Goal: Task Accomplishment & Management: Use online tool/utility

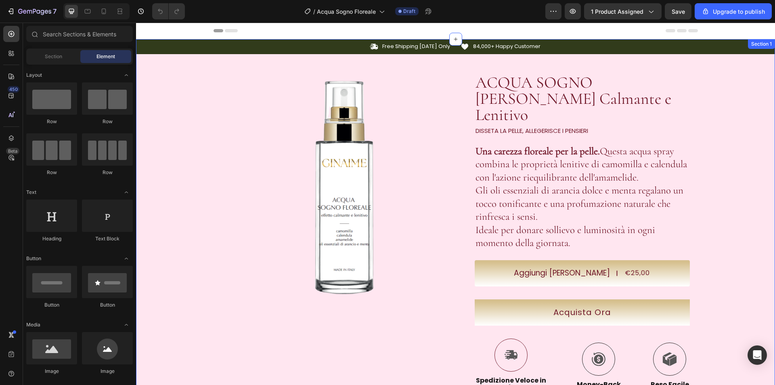
click at [754, 102] on div "Icon Free Shipping [DATE] Only Text Block Row Icon 84,000+ Happy Customer Text …" at bounding box center [455, 274] width 639 height 470
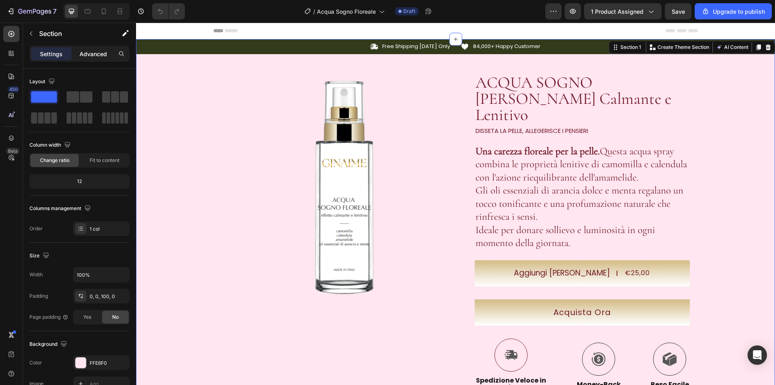
click at [98, 59] on div "Advanced" at bounding box center [93, 53] width 40 height 13
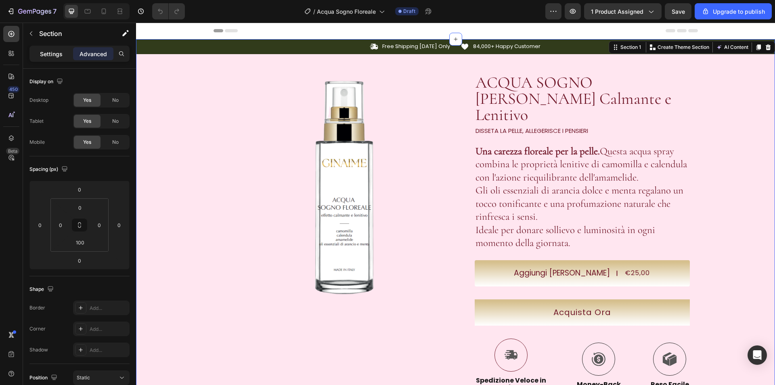
click at [61, 54] on p "Settings" at bounding box center [51, 54] width 23 height 8
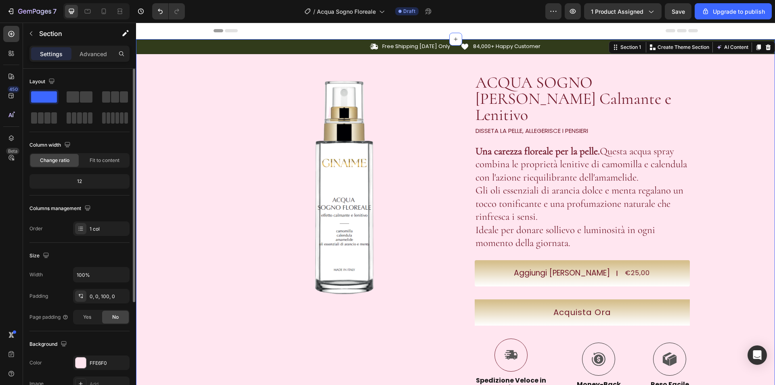
scroll to position [153, 0]
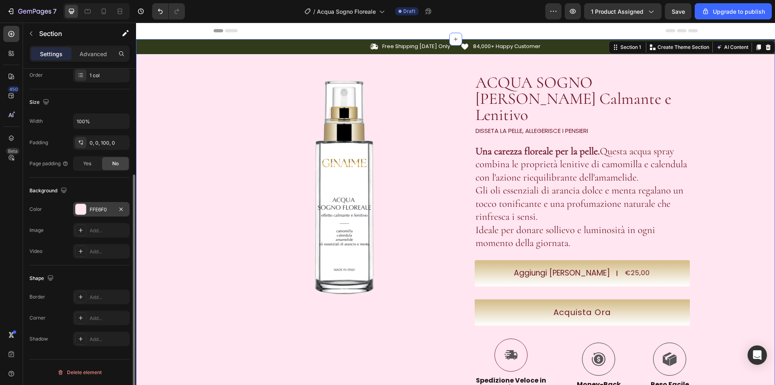
click at [78, 208] on div at bounding box center [80, 209] width 10 height 10
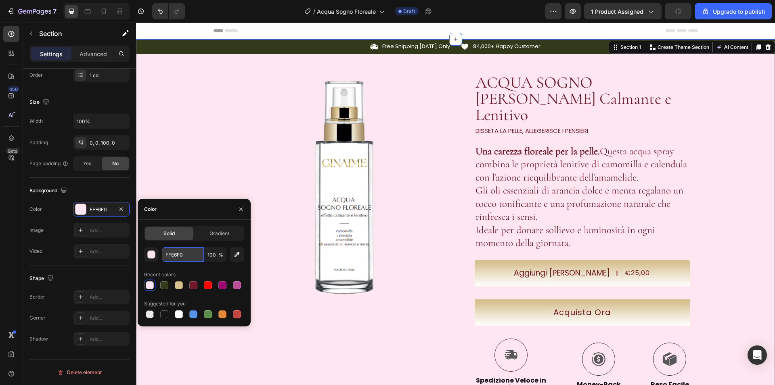
click at [177, 253] on input "FFE6F0" at bounding box center [183, 254] width 42 height 15
click at [547, 145] on strong "Una carezza floreale per la pelle." at bounding box center [538, 151] width 124 height 12
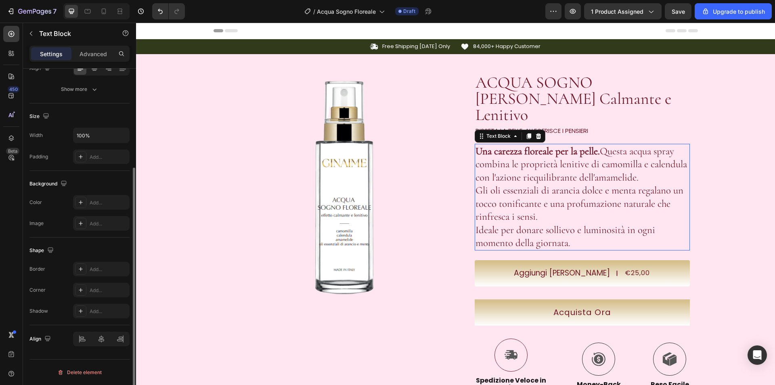
scroll to position [0, 0]
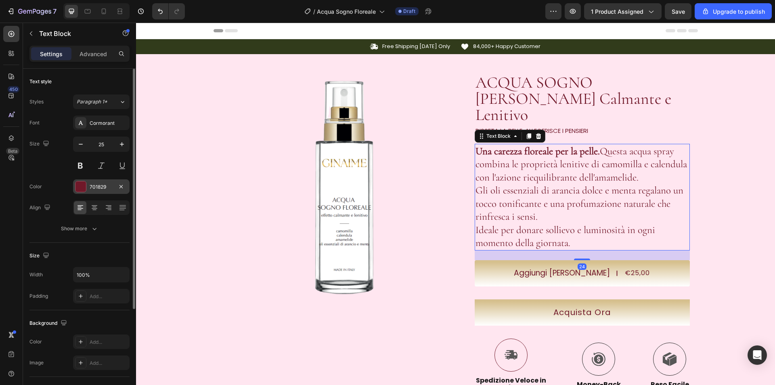
click at [76, 185] on div at bounding box center [80, 186] width 10 height 10
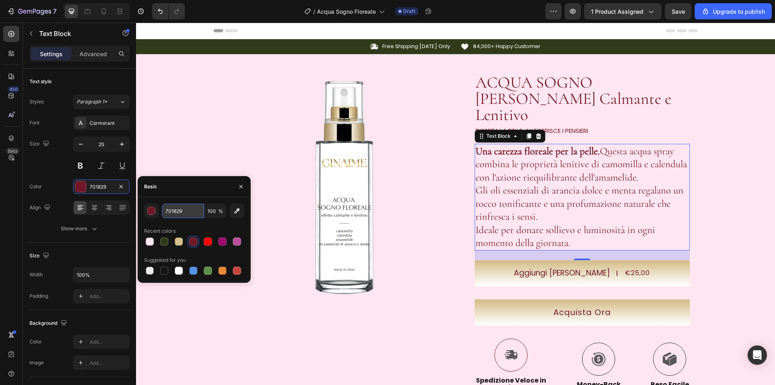
click at [186, 209] on input "701829" at bounding box center [183, 210] width 42 height 15
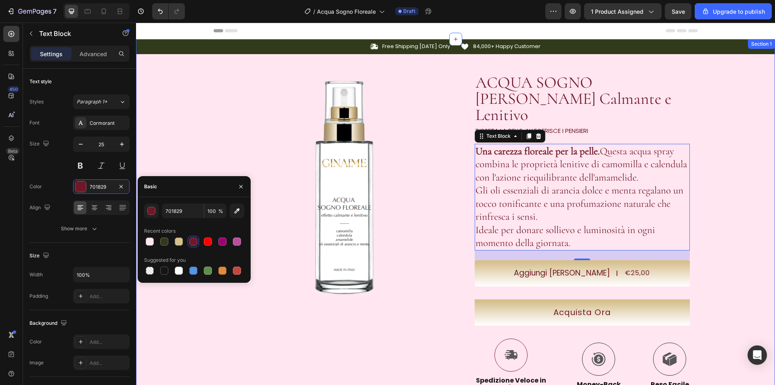
click at [170, 101] on div "Icon Free Shipping [DATE] Only Text Block Row Icon 84,000+ Happy Customer Text …" at bounding box center [455, 274] width 639 height 470
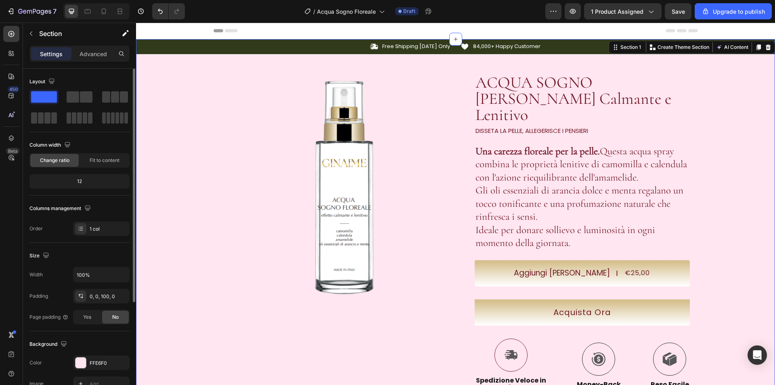
scroll to position [153, 0]
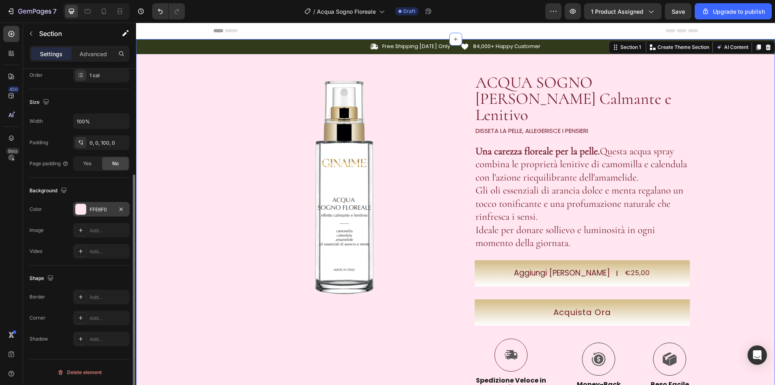
click at [79, 207] on div at bounding box center [80, 209] width 10 height 10
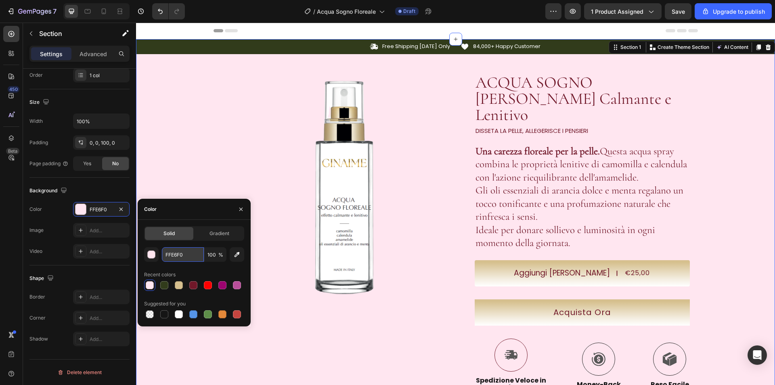
click at [180, 252] on input "FFE6F0" at bounding box center [183, 254] width 42 height 15
click at [545, 145] on strong "Una carezza floreale per la pelle." at bounding box center [538, 151] width 124 height 12
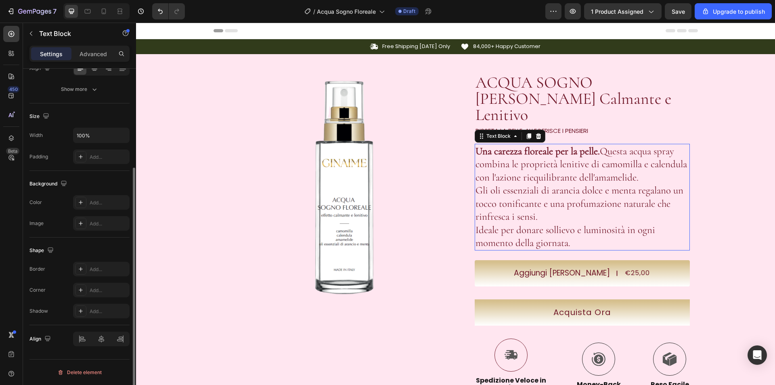
scroll to position [0, 0]
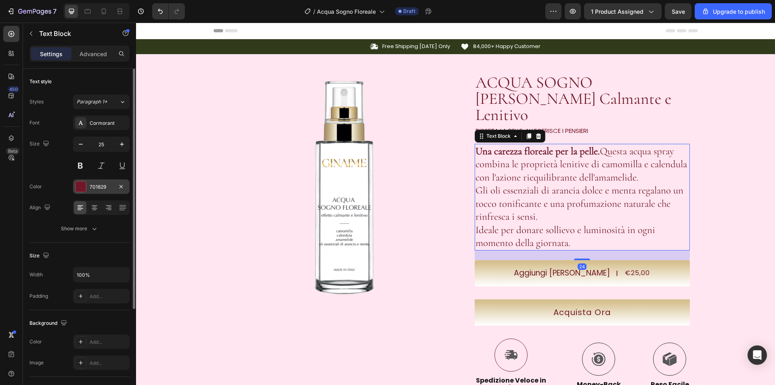
click at [77, 191] on div at bounding box center [80, 186] width 10 height 10
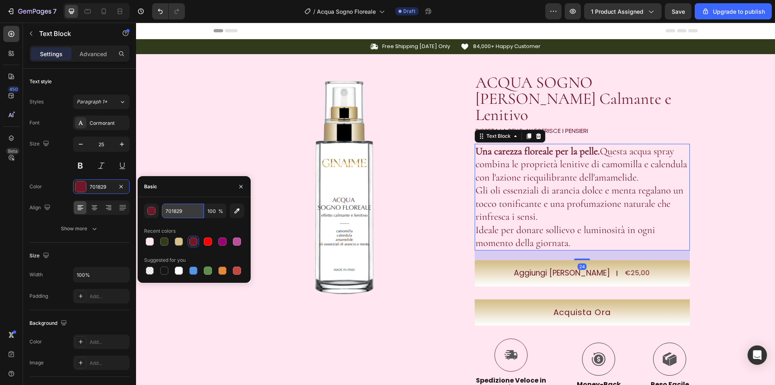
click at [163, 210] on input "701829" at bounding box center [183, 210] width 42 height 15
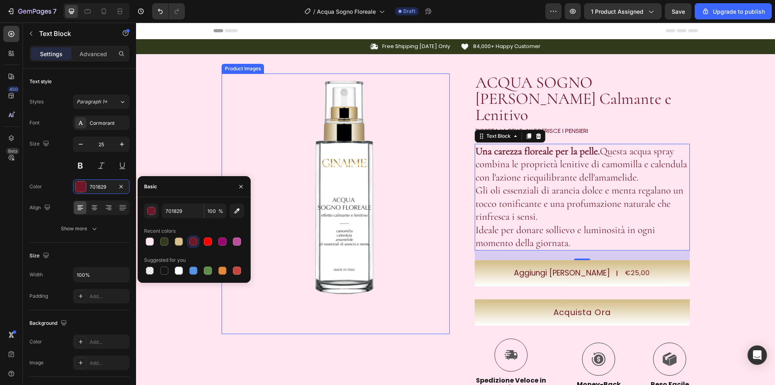
click at [222, 109] on img at bounding box center [336, 187] width 228 height 228
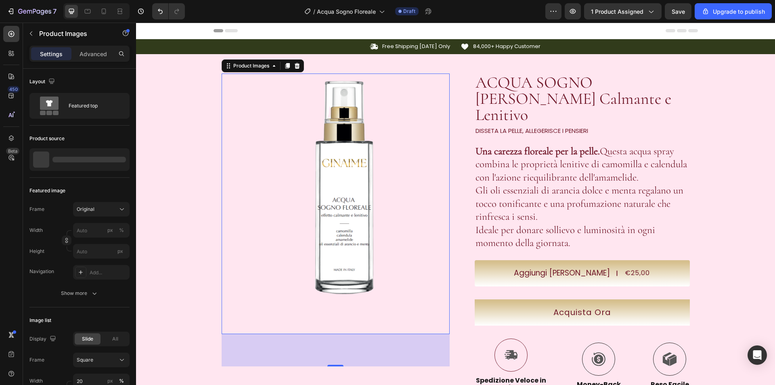
click at [179, 110] on div "Icon Free Shipping [DATE] Only Text Block Row Icon 84,000+ Happy Customer Text …" at bounding box center [455, 274] width 639 height 470
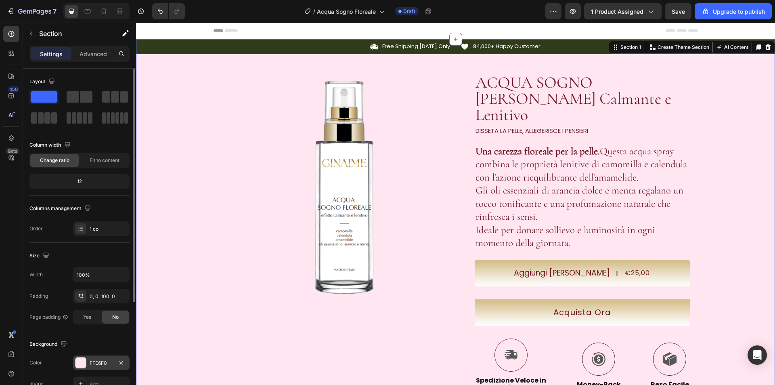
click at [88, 365] on div "FFE6F0" at bounding box center [101, 362] width 57 height 15
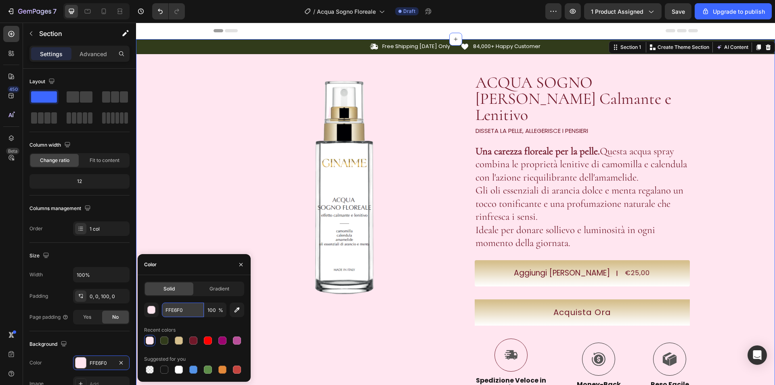
click at [174, 314] on input "FFE6F0" at bounding box center [183, 309] width 42 height 15
click at [549, 145] on strong "Una carezza floreale per la pelle." at bounding box center [538, 151] width 124 height 12
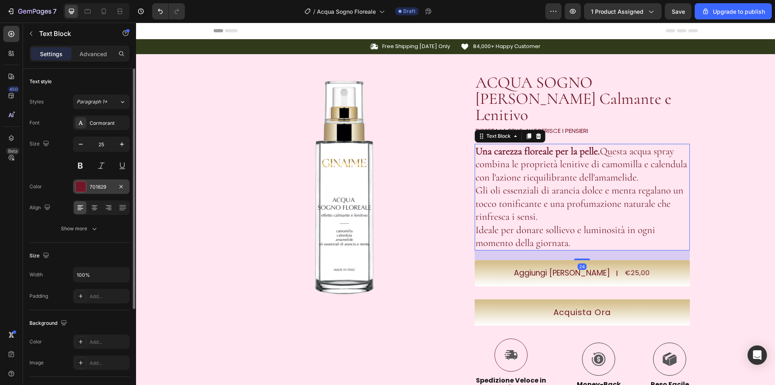
click at [82, 182] on div at bounding box center [80, 186] width 10 height 10
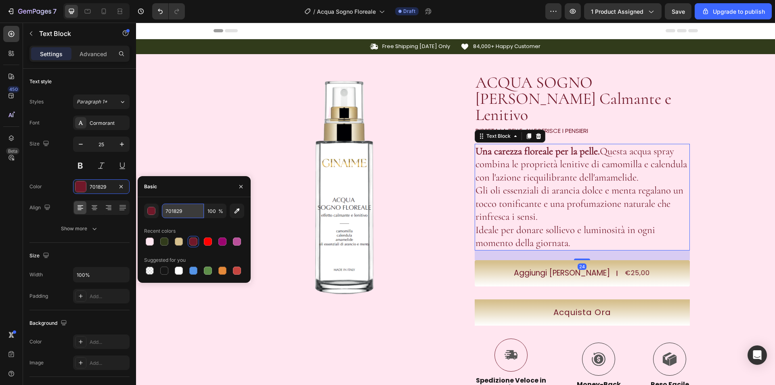
click at [176, 210] on input "701829" at bounding box center [183, 210] width 42 height 15
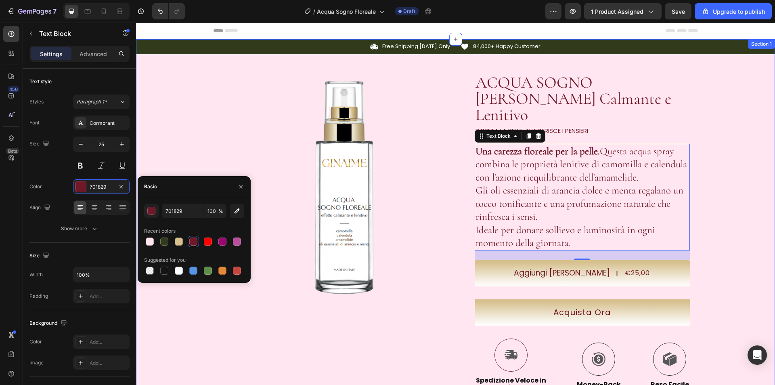
click at [195, 109] on div "Icon Free Shipping [DATE] Only Text Block Row Icon 84,000+ Happy Customer Text …" at bounding box center [455, 274] width 639 height 470
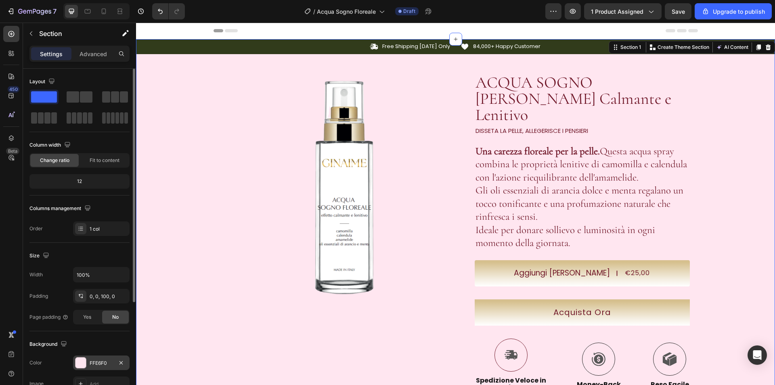
click at [77, 362] on div at bounding box center [80, 362] width 10 height 10
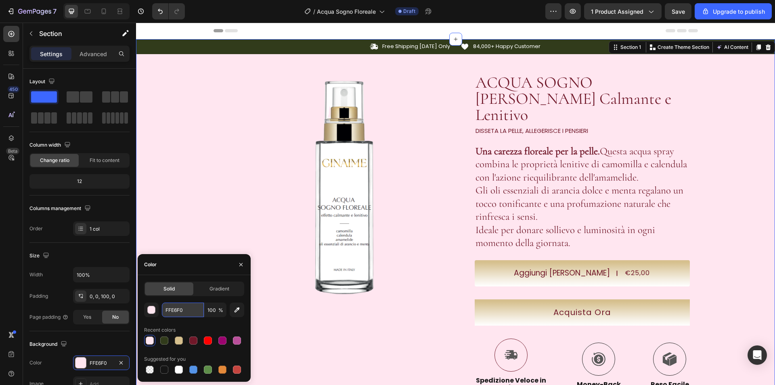
click at [170, 308] on input "FFE6F0" at bounding box center [183, 309] width 42 height 15
click at [488, 145] on strong "Una carezza floreale per la pelle." at bounding box center [538, 151] width 124 height 12
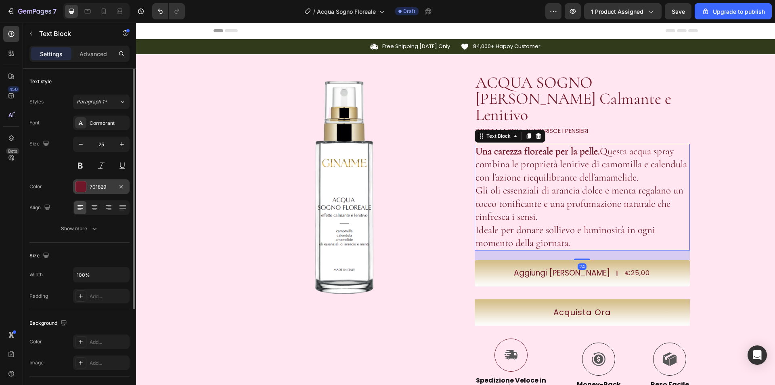
click at [78, 184] on div at bounding box center [80, 186] width 10 height 10
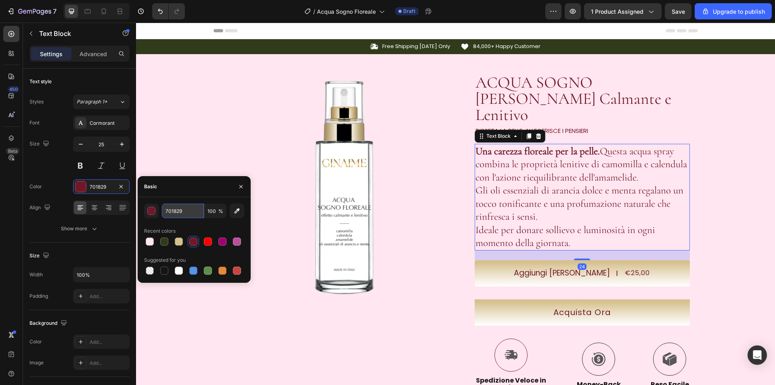
click at [181, 204] on input "701829" at bounding box center [183, 210] width 42 height 15
click at [261, 129] on img at bounding box center [336, 187] width 228 height 228
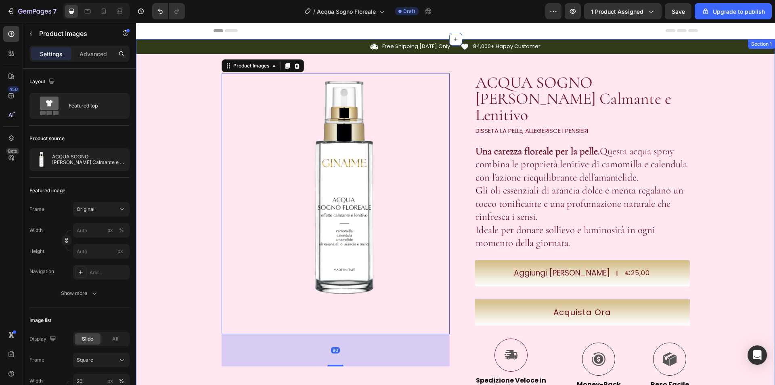
click at [197, 90] on div "Icon Free Shipping [DATE] Only Text Block Row Icon 84,000+ Happy Customer Text …" at bounding box center [455, 274] width 639 height 470
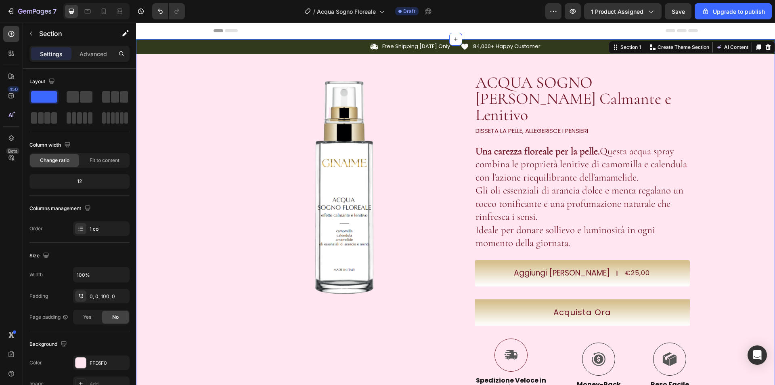
click at [197, 188] on div "Icon Free Shipping [DATE] Only Text Block Row Icon 84,000+ Happy Customer Text …" at bounding box center [455, 274] width 639 height 470
click at [96, 372] on div "The changes might be hidden by the video. Color FFE6F0 Image Add... Video Add..." at bounding box center [79, 383] width 100 height 57
click at [95, 369] on div "FFE6F0" at bounding box center [101, 362] width 57 height 15
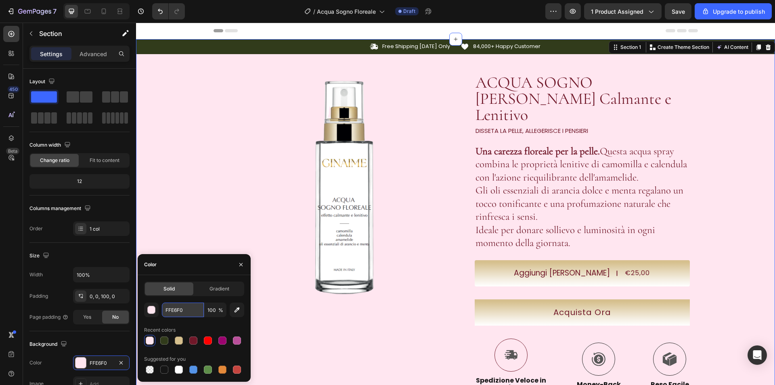
click at [171, 306] on input "FFE6F0" at bounding box center [183, 309] width 42 height 15
click at [176, 307] on input "FFE6F0" at bounding box center [183, 309] width 42 height 15
click at [175, 307] on input "FFE6F0" at bounding box center [183, 309] width 42 height 15
click at [172, 316] on input "FFE6F0" at bounding box center [183, 309] width 42 height 15
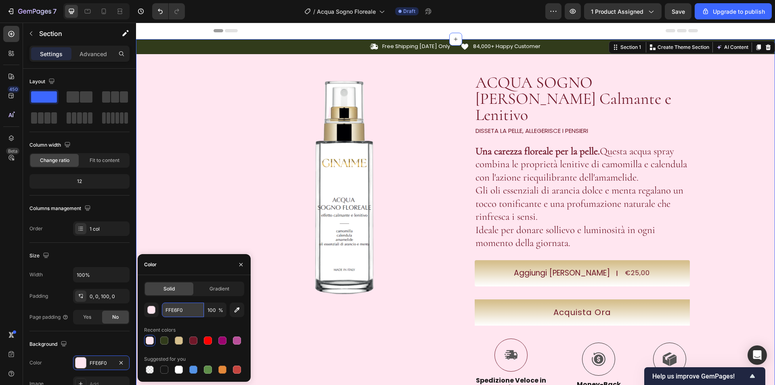
click at [172, 316] on input "FFE6F0" at bounding box center [183, 309] width 42 height 15
click at [173, 314] on input "FFE6F0" at bounding box center [183, 309] width 42 height 15
click at [177, 311] on input "FFE6F0" at bounding box center [183, 309] width 42 height 15
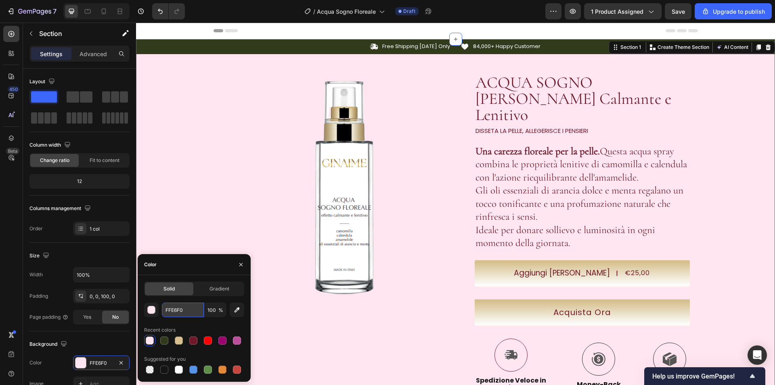
click at [177, 311] on input "FFE6F0" at bounding box center [183, 309] width 42 height 15
